Goal: Transaction & Acquisition: Purchase product/service

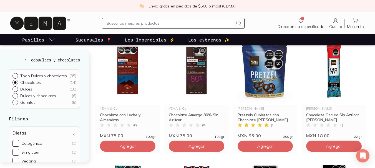
scroll to position [55, 0]
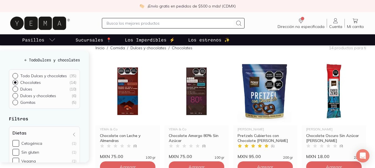
click at [85, 39] on p "Sucursales 📍" at bounding box center [93, 40] width 36 height 7
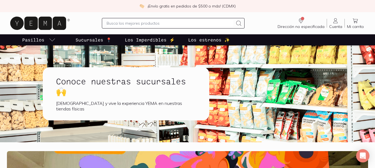
click at [96, 41] on p "Sucursales 📍" at bounding box center [93, 40] width 36 height 7
click at [124, 22] on input "text" at bounding box center [169, 23] width 127 height 7
type input "CHOCOLATE [PERSON_NAME]"
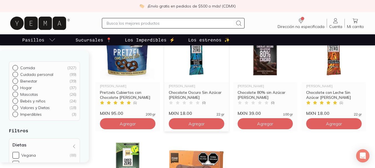
scroll to position [83, 0]
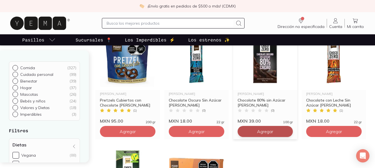
click at [260, 129] on span "Agregar" at bounding box center [265, 132] width 16 height 6
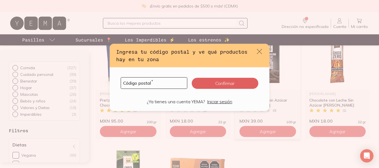
click at [119, 83] on form "Código postal * Confirmar" at bounding box center [189, 83] width 146 height 18
click at [126, 82] on input "default" at bounding box center [154, 83] width 66 height 11
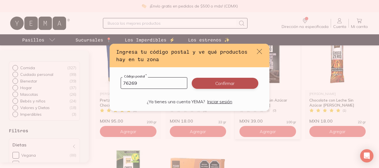
type input "76269"
click at [219, 86] on button "Confirmar" at bounding box center [225, 83] width 67 height 11
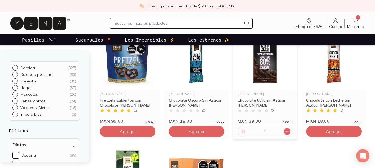
click at [286, 133] on icon at bounding box center [286, 131] width 4 height 4
type input "3"
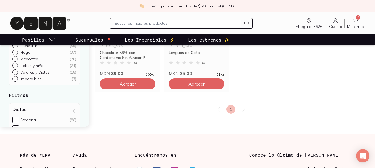
scroll to position [194, 0]
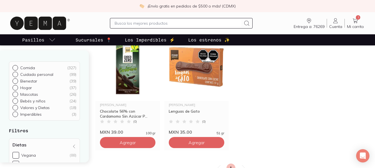
click at [17, 102] on div at bounding box center [16, 101] width 8 height 6
click at [17, 102] on input "Bebés y niños ( 24 )" at bounding box center [14, 100] width 4 height 4
radio input "true"
click at [15, 102] on input "Bebés y niños ( 24 )" at bounding box center [14, 100] width 4 height 4
click at [15, 101] on input "Bebés y niños ( 24 )" at bounding box center [14, 100] width 4 height 4
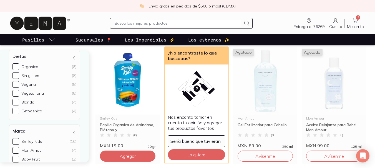
scroll to position [693, 0]
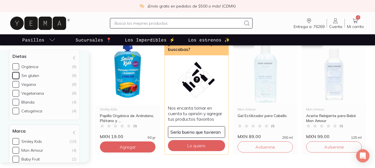
click at [17, 75] on input "Sin gluten (8)" at bounding box center [15, 75] width 7 height 7
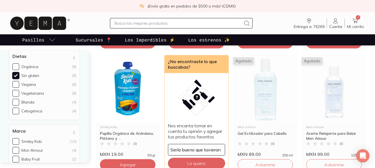
click at [17, 75] on input "Sin gluten (8)" at bounding box center [15, 75] width 7 height 7
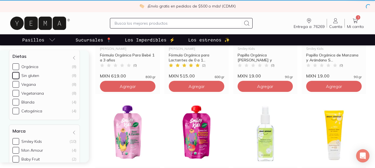
scroll to position [60, 0]
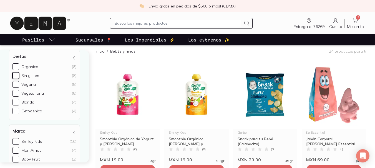
click at [18, 78] on input "Sin gluten (8)" at bounding box center [15, 75] width 7 height 7
checkbox input "false"
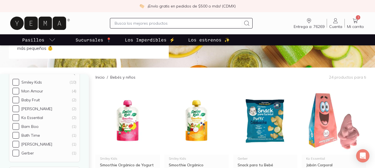
scroll to position [0, 0]
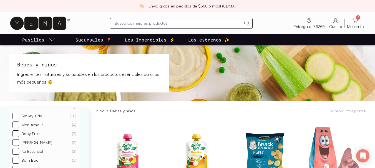
click at [357, 23] on icon at bounding box center [354, 21] width 5 height 5
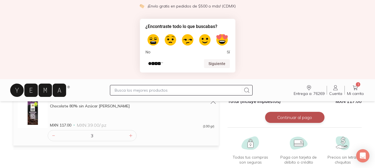
scroll to position [55, 0]
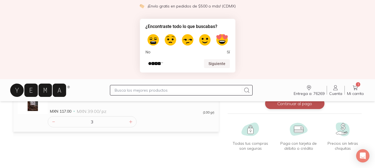
click at [303, 105] on button "Continuar al pago" at bounding box center [294, 103] width 59 height 11
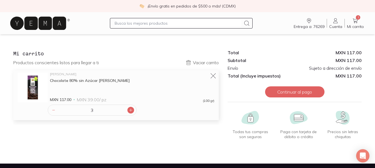
click at [131, 109] on icon at bounding box center [130, 110] width 4 height 4
type input "4"
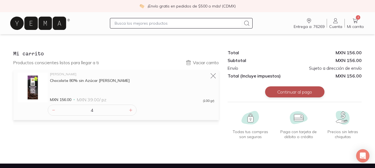
click at [298, 91] on button "Continuar al pago" at bounding box center [294, 92] width 59 height 11
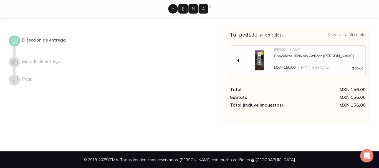
click at [28, 40] on div "Dirección de entrega" at bounding box center [123, 40] width 203 height 7
click at [87, 39] on div "Dirección de entrega" at bounding box center [123, 40] width 203 height 7
click at [85, 37] on div "Dirección de entrega" at bounding box center [123, 42] width 203 height 15
click at [86, 37] on div "Dirección de entrega" at bounding box center [123, 42] width 203 height 15
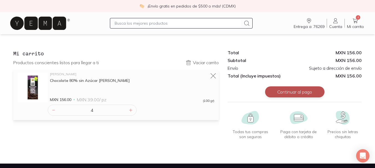
click at [301, 94] on button "Continuar al pago" at bounding box center [294, 92] width 59 height 11
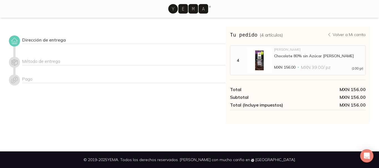
click at [16, 40] on icon at bounding box center [15, 41] width 8 height 8
click at [62, 43] on div "Dirección de entrega" at bounding box center [123, 40] width 203 height 7
click at [65, 43] on div "Dirección de entrega" at bounding box center [123, 40] width 203 height 7
click at [67, 39] on div "Dirección de entrega" at bounding box center [123, 40] width 203 height 7
click at [24, 40] on div "Dirección de entrega" at bounding box center [123, 40] width 203 height 7
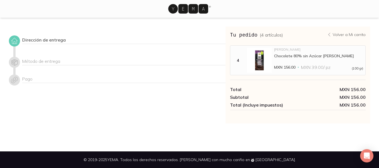
click at [12, 41] on icon at bounding box center [14, 41] width 6 height 6
click at [12, 41] on icon at bounding box center [15, 41] width 8 height 8
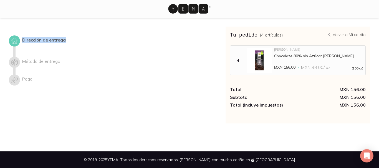
click at [12, 41] on icon at bounding box center [15, 41] width 8 height 8
click at [83, 40] on div "Dirección de entrega" at bounding box center [123, 40] width 203 height 7
drag, startPoint x: 68, startPoint y: 39, endPoint x: 116, endPoint y: 75, distance: 59.7
click at [71, 43] on div "Dirección de entrega" at bounding box center [123, 40] width 203 height 7
